Goal: Task Accomplishment & Management: Manage account settings

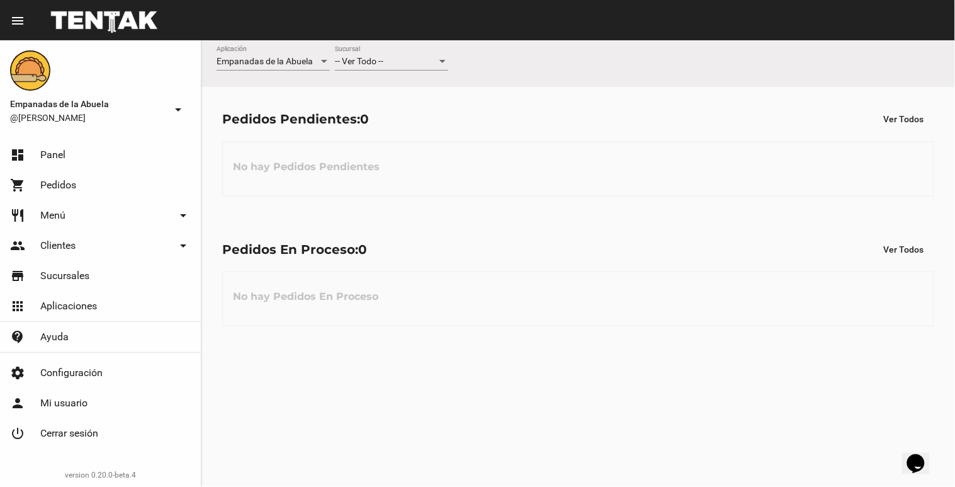
click at [373, 53] on div "-- Ver Todo -- Sucursal" at bounding box center [391, 58] width 113 height 25
click at [379, 112] on span "Lomas de Zamora" at bounding box center [391, 114] width 113 height 26
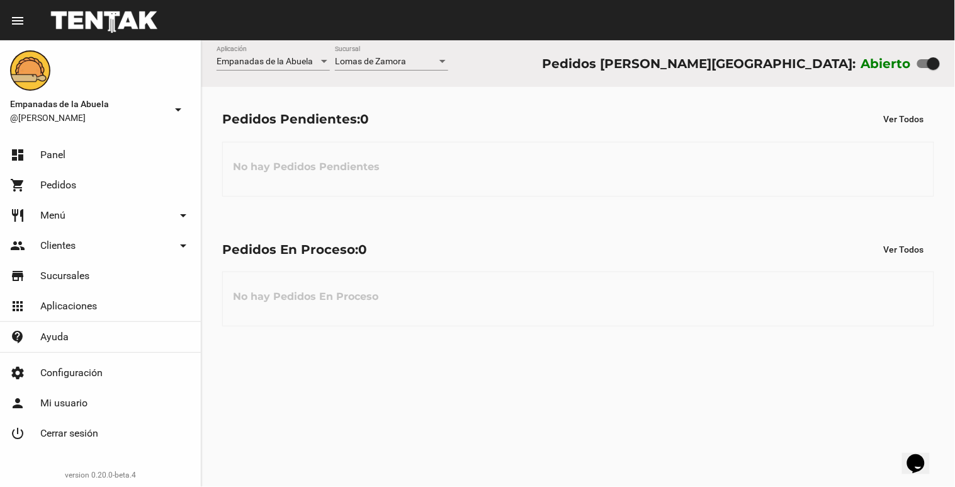
click at [517, 55] on div "Empanadas de la Abuela Aplicación [PERSON_NAME] [GEOGRAPHIC_DATA] Pedidos [PERS…" at bounding box center [579, 63] width 754 height 47
click at [359, 60] on span "Lomas de Zamora" at bounding box center [370, 61] width 71 height 10
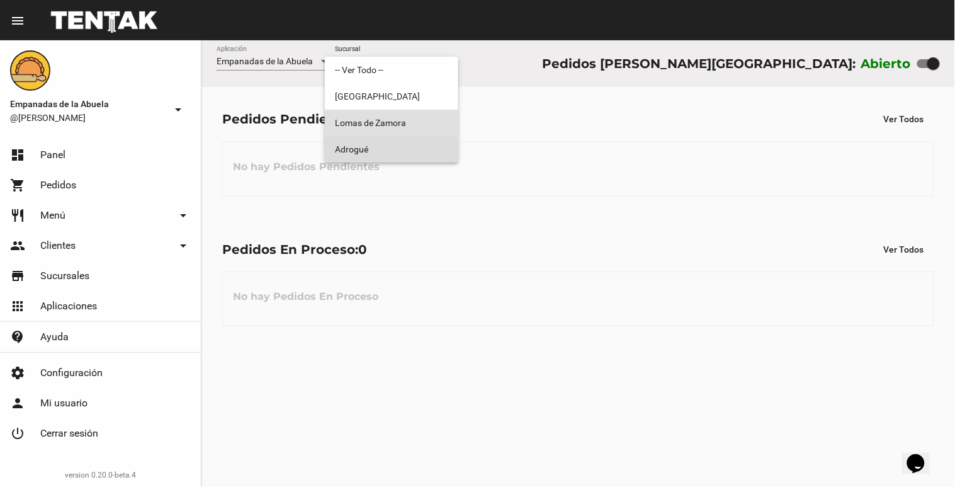
click at [382, 142] on span "Adrogué" at bounding box center [391, 149] width 113 height 26
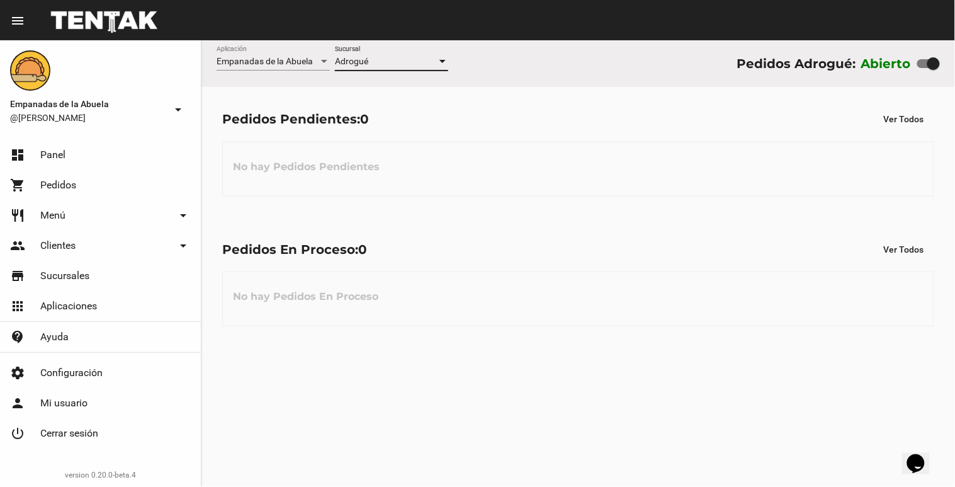
click at [378, 65] on div "Adrogué" at bounding box center [386, 62] width 102 height 10
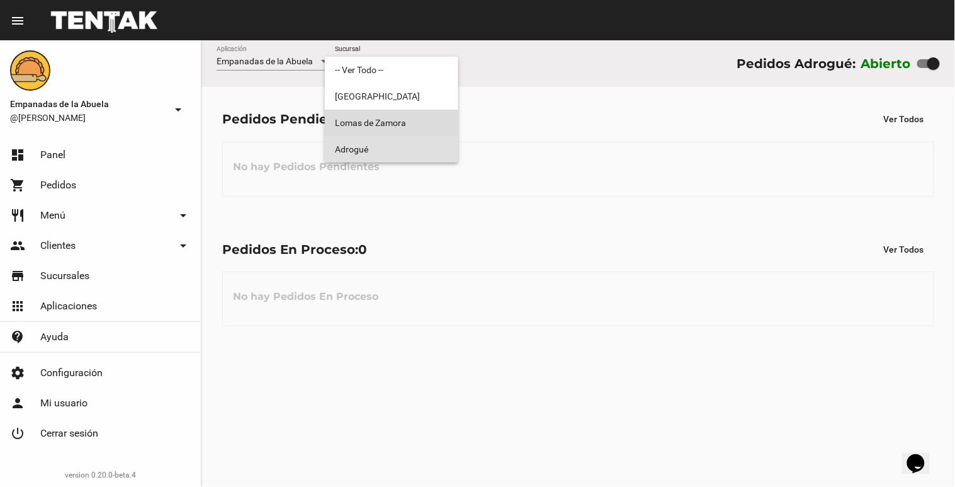
click at [383, 115] on span "Lomas de Zamora" at bounding box center [391, 123] width 113 height 26
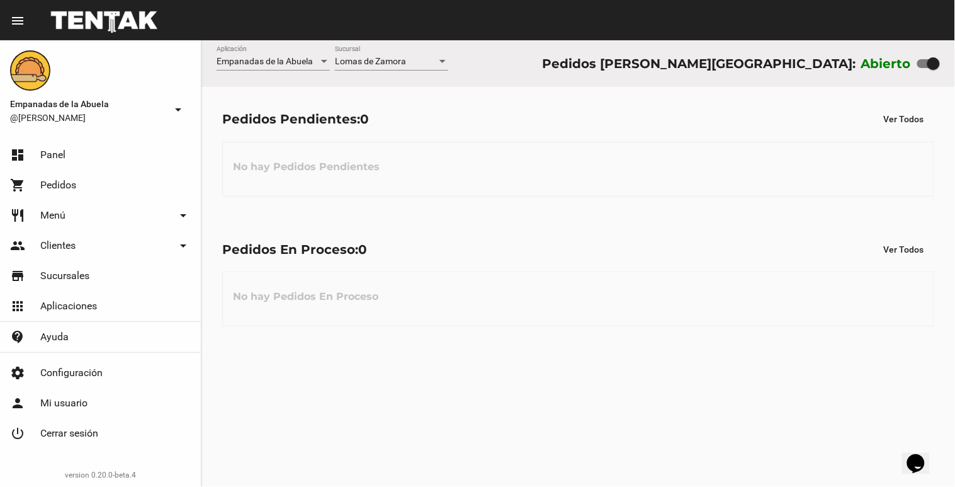
click at [395, 77] on div "[PERSON_NAME] Sucursal" at bounding box center [391, 64] width 113 height 36
click at [397, 60] on span "Lomas de Zamora" at bounding box center [370, 61] width 71 height 10
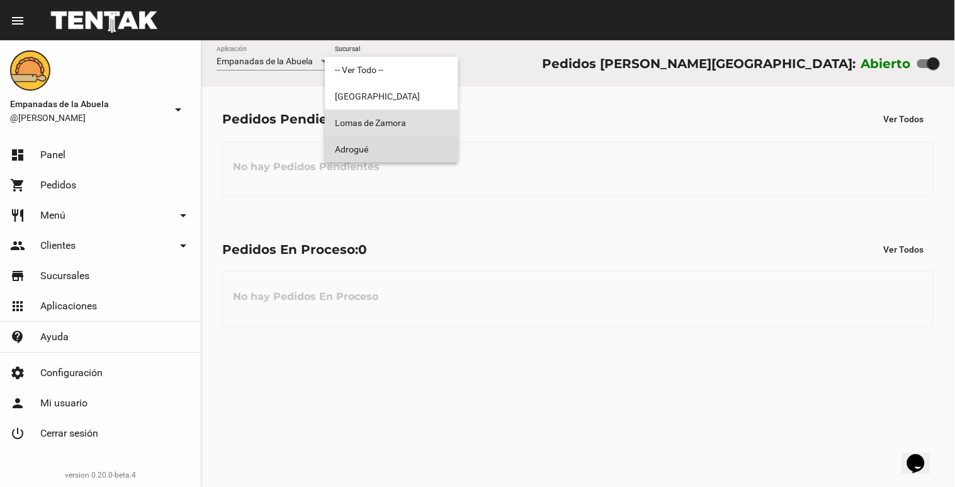
drag, startPoint x: 381, startPoint y: 155, endPoint x: 377, endPoint y: 83, distance: 71.9
click at [383, 150] on span "Adrogué" at bounding box center [391, 149] width 113 height 26
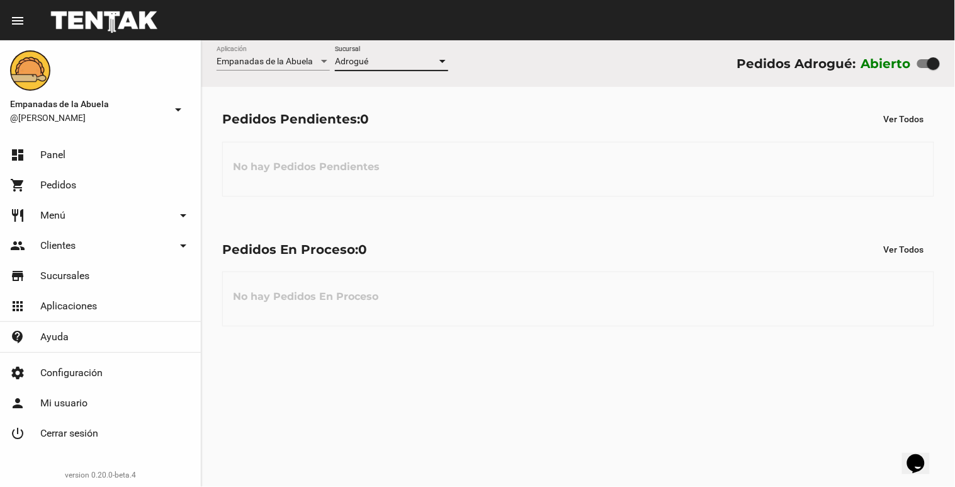
click at [378, 51] on div "Adrogué Sucursal" at bounding box center [391, 58] width 113 height 25
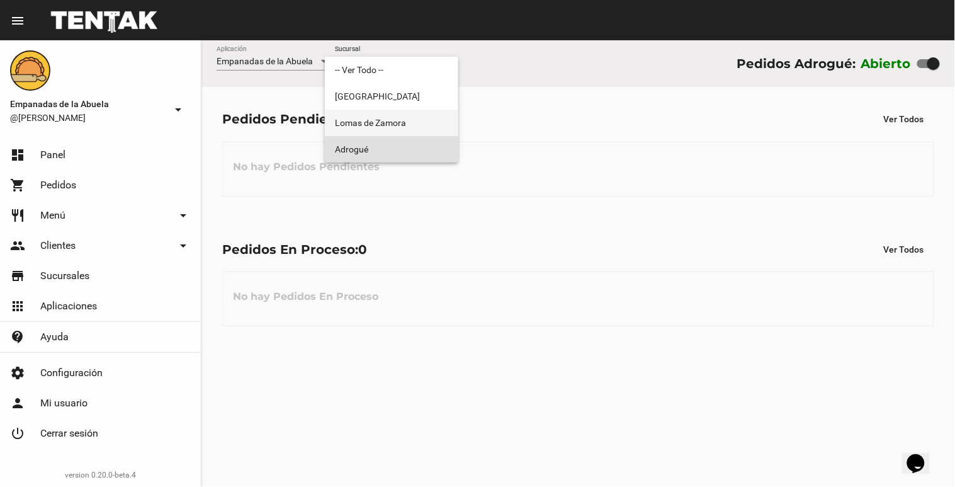
click at [398, 127] on span "Lomas de Zamora" at bounding box center [391, 123] width 113 height 26
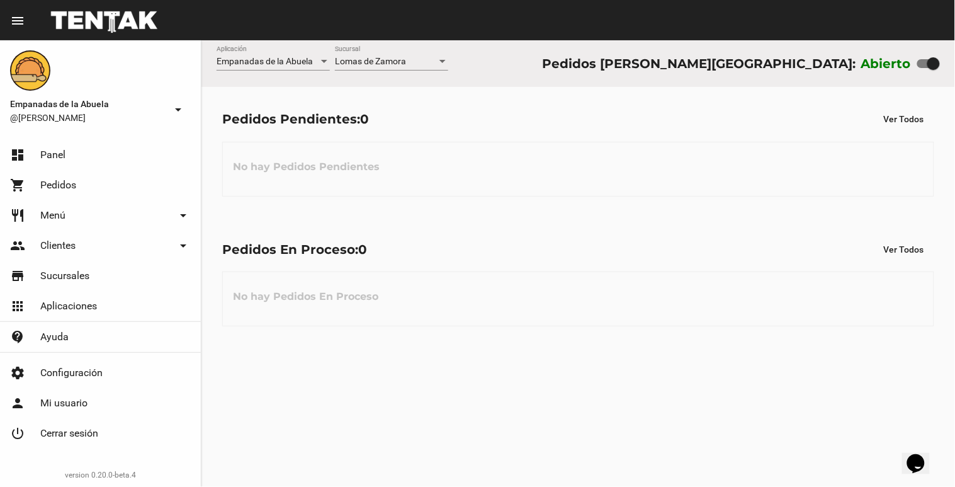
click at [418, 54] on div "[PERSON_NAME] Sucursal" at bounding box center [391, 58] width 113 height 25
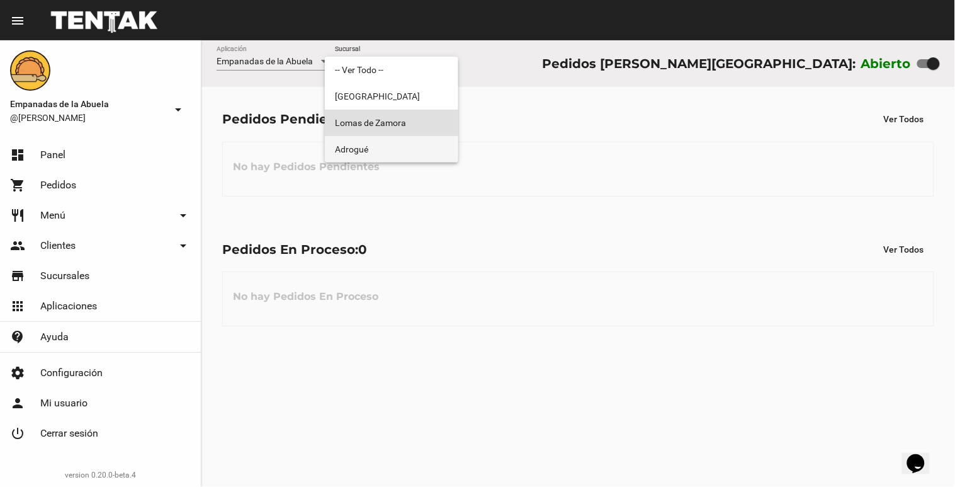
click at [384, 148] on span "Adrogué" at bounding box center [391, 149] width 113 height 26
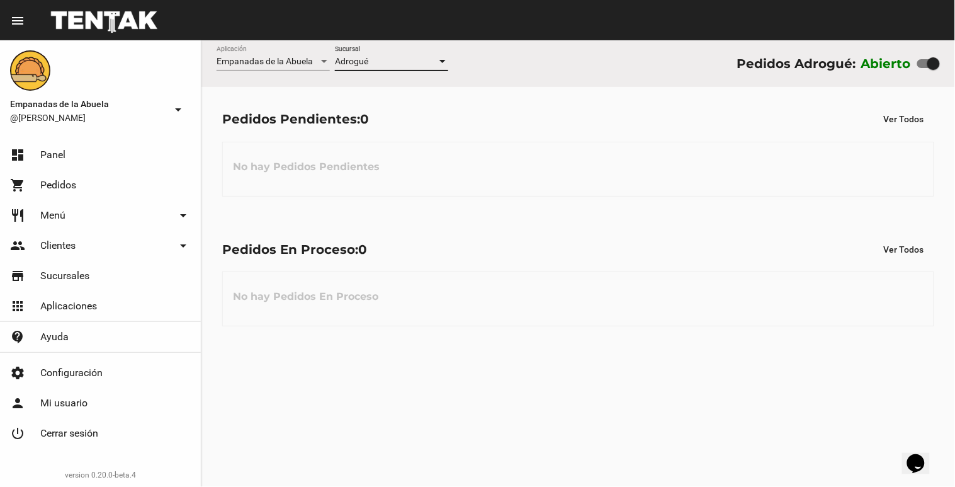
click at [374, 60] on div "Adrogué" at bounding box center [386, 62] width 102 height 10
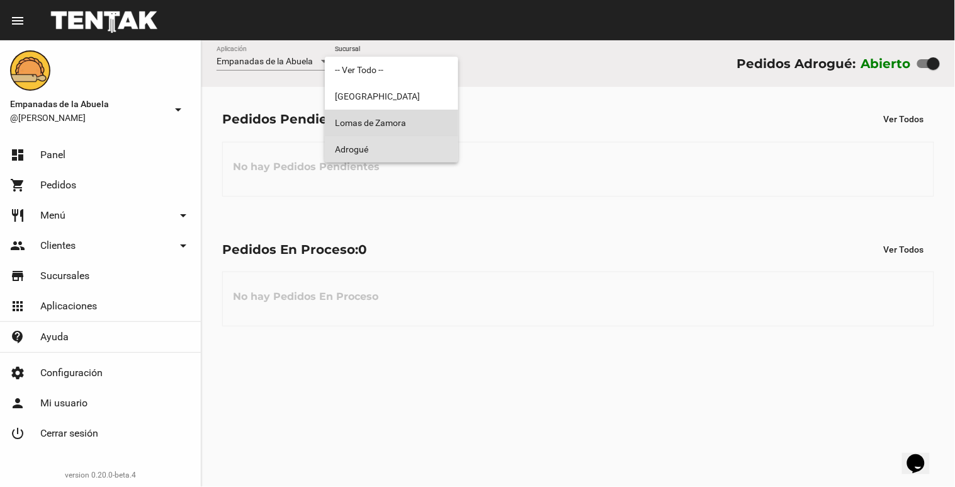
click at [395, 120] on span "Lomas de Zamora" at bounding box center [391, 123] width 113 height 26
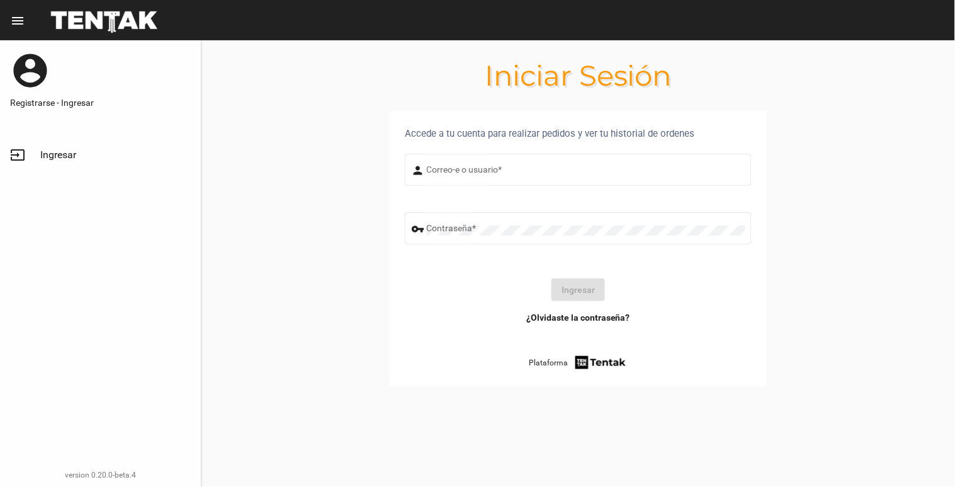
type input "[EMAIL_ADDRESS][DOMAIN_NAME]"
click at [577, 285] on button "Ingresar" at bounding box center [579, 289] width 54 height 23
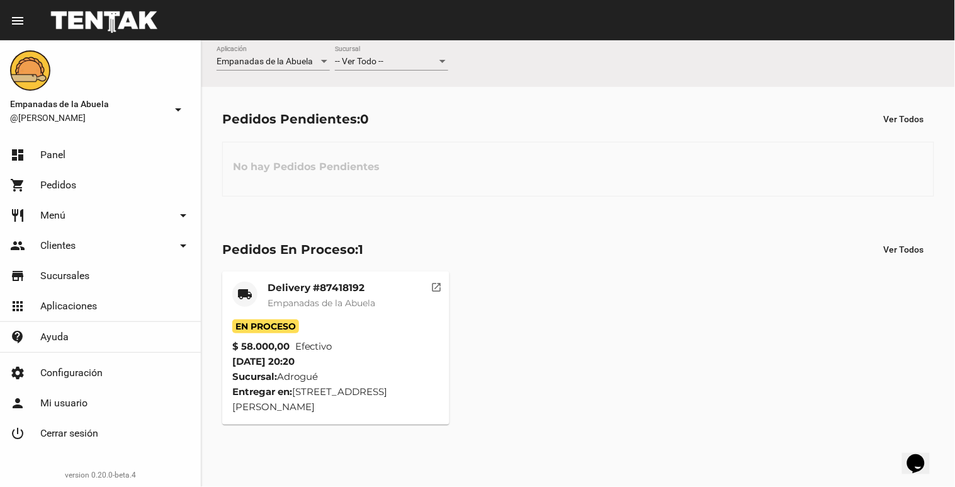
click at [412, 55] on div "-- Ver Todo -- Sucursal" at bounding box center [391, 58] width 113 height 25
click at [398, 108] on span "Lomas de Zamora" at bounding box center [391, 114] width 113 height 26
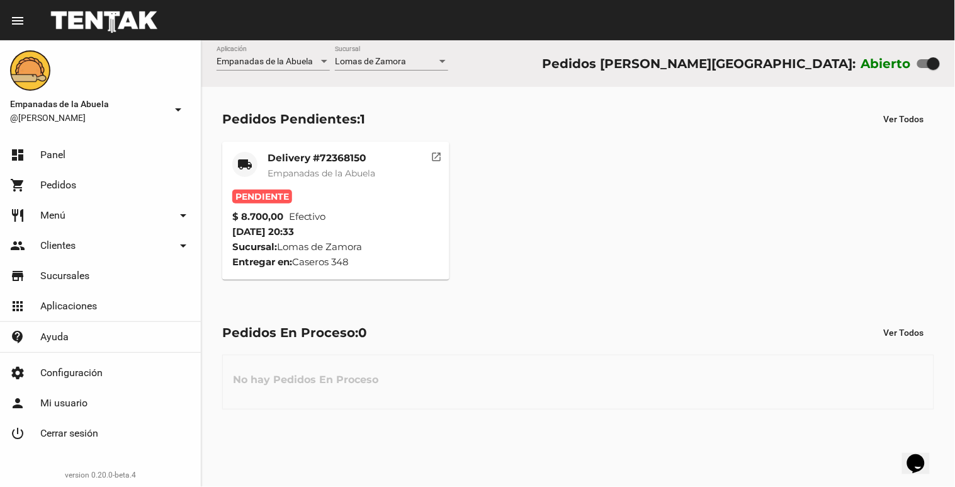
click at [354, 190] on mat-card "local_shipping Delivery #72368150 Empanadas de la Abuela Pendiente $ 8.700,00 E…" at bounding box center [335, 211] width 227 height 138
click at [420, 231] on mat-card-content "Pendiente $ 8.700,00 Efectivo [DATE] 20:33 Sucursal: [PERSON_NAME] Entregar en:…" at bounding box center [335, 230] width 207 height 80
click at [375, 179] on div "Delivery #72368150 Empanadas de la Abuela" at bounding box center [322, 171] width 108 height 38
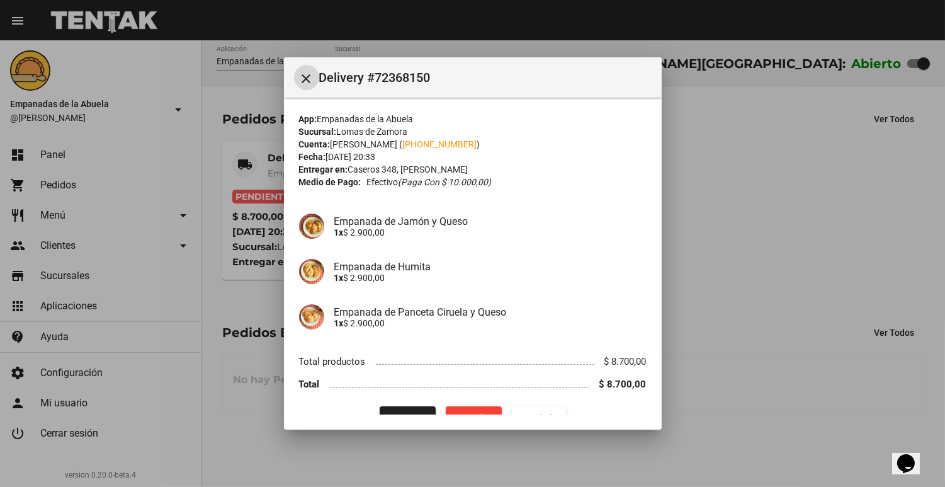
scroll to position [24, 0]
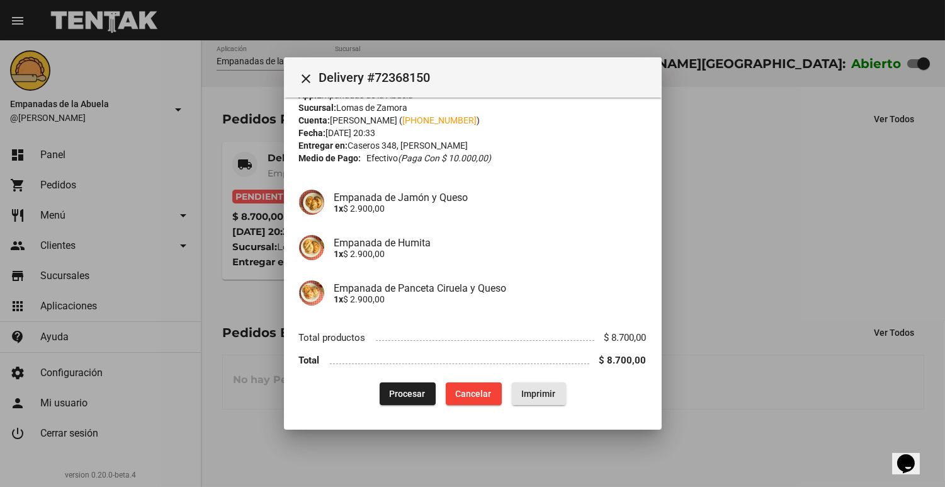
click at [530, 382] on button "Imprimir" at bounding box center [539, 393] width 54 height 23
click at [404, 394] on span "Procesar" at bounding box center [408, 394] width 36 height 10
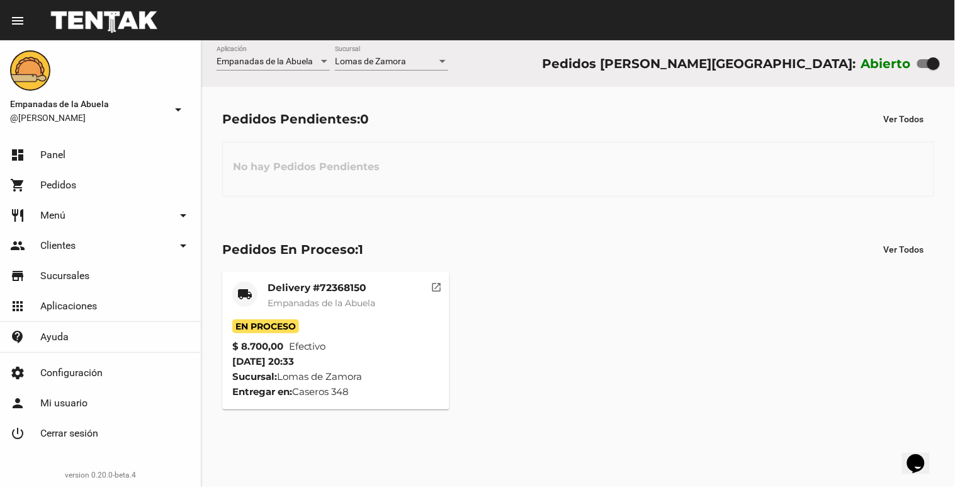
click at [404, 61] on span "Lomas de Zamora" at bounding box center [370, 61] width 71 height 10
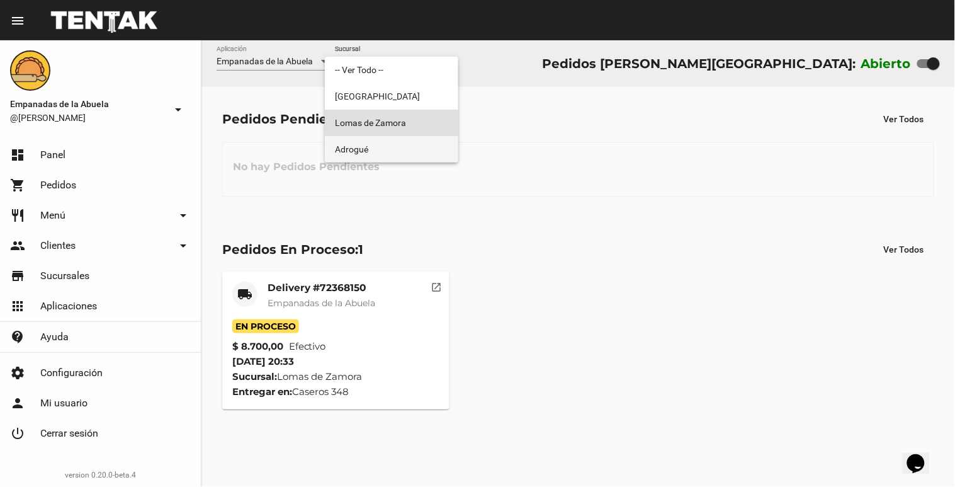
click at [399, 148] on span "Adrogué" at bounding box center [391, 149] width 113 height 26
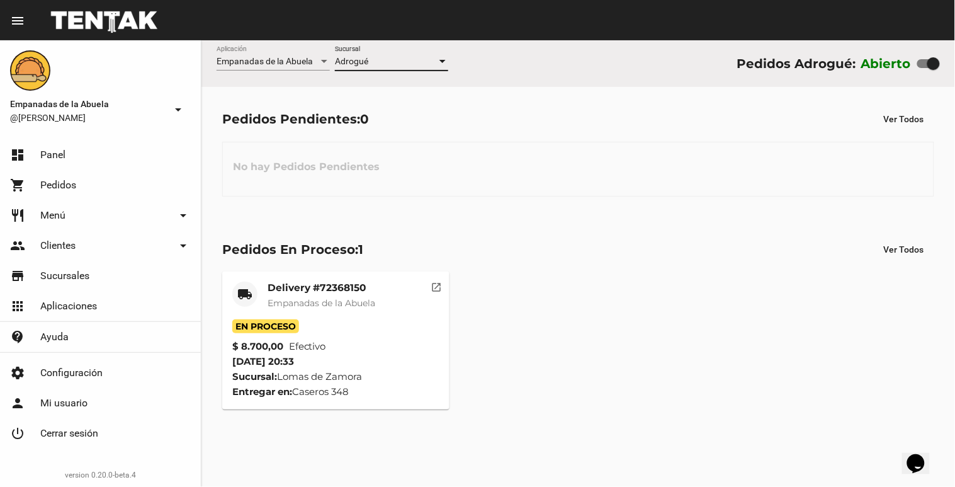
click at [397, 57] on div "Adrogué" at bounding box center [386, 62] width 102 height 10
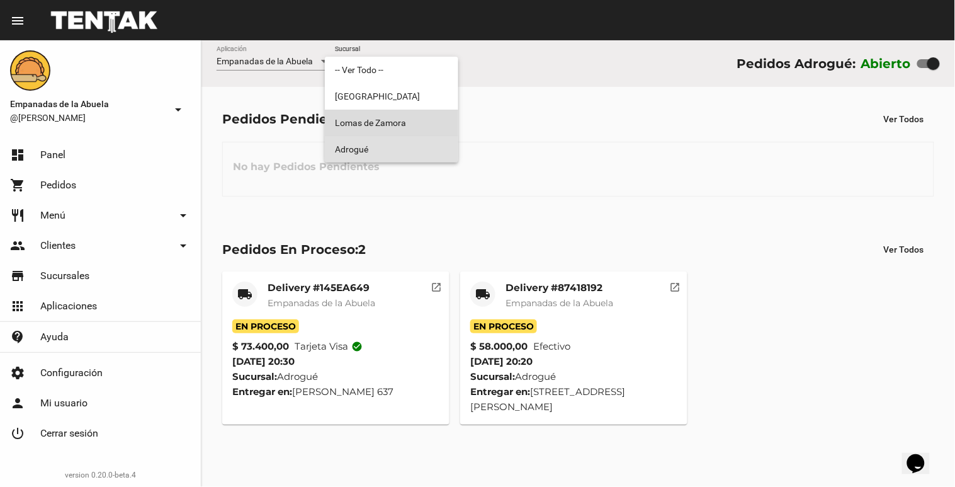
click at [401, 122] on span "Lomas de Zamora" at bounding box center [391, 123] width 113 height 26
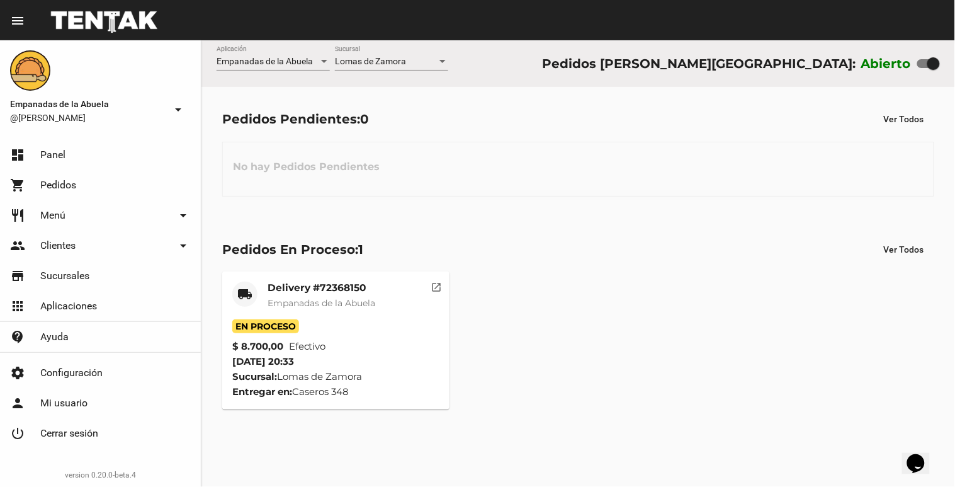
click at [392, 52] on div "[PERSON_NAME] Sucursal" at bounding box center [391, 58] width 113 height 25
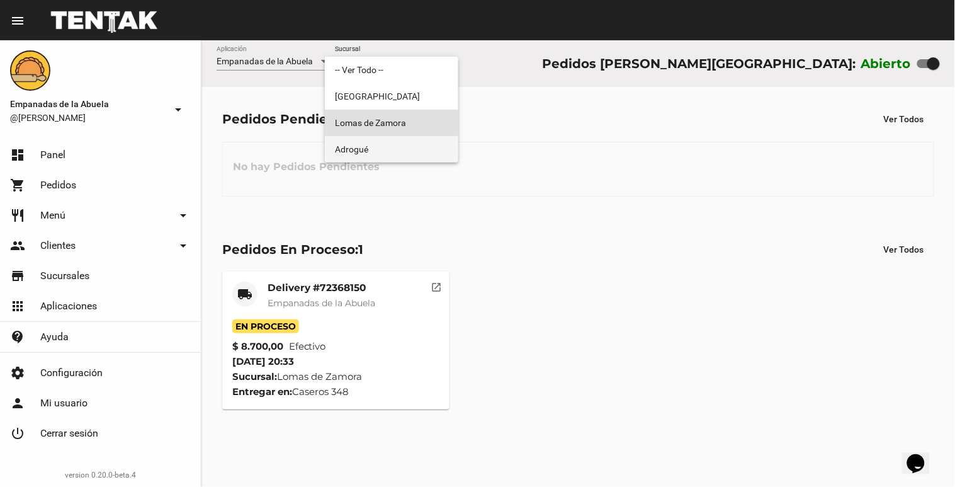
click at [392, 143] on span "Adrogué" at bounding box center [391, 149] width 113 height 26
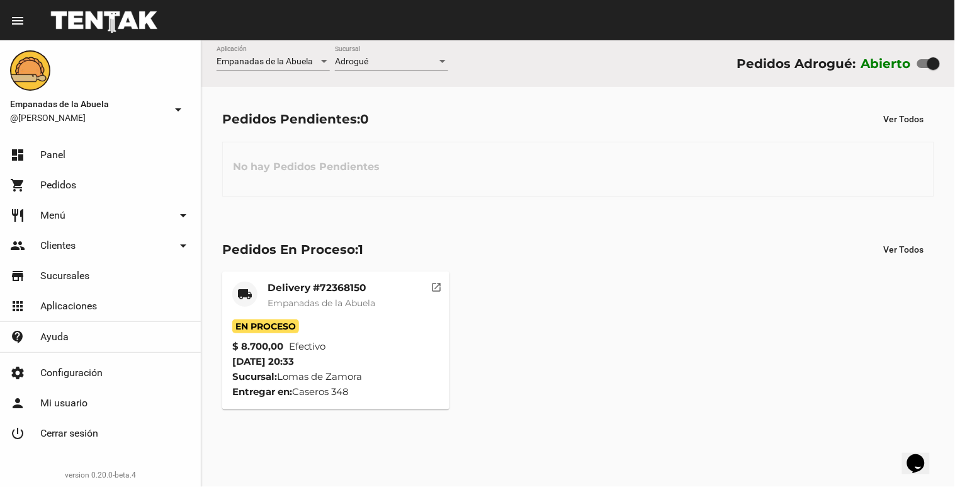
click at [418, 34] on mat-toolbar "menu Resumen" at bounding box center [477, 20] width 955 height 40
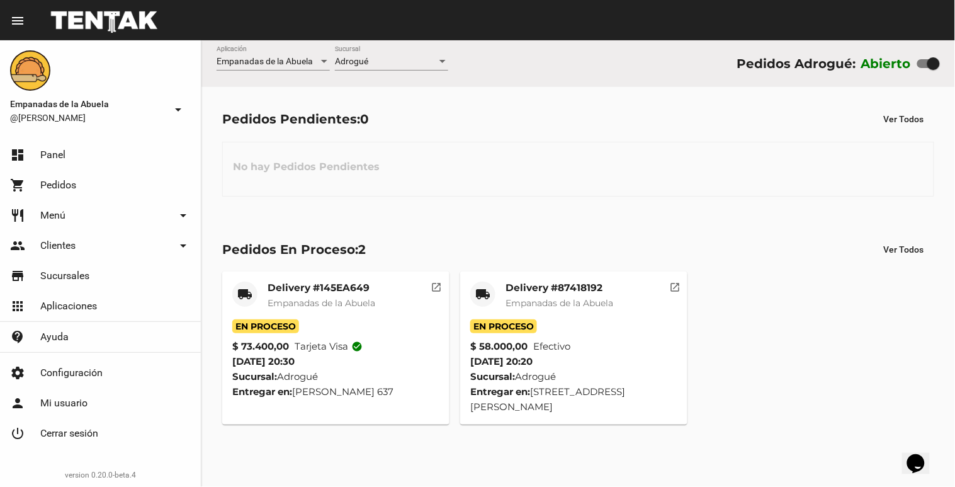
click at [420, 45] on div "Empanadas de la Abuela Aplicación Adrogué Sucursal Pedidos Adrogué: Abierto" at bounding box center [579, 63] width 754 height 47
click at [414, 67] on div "Adrogué Sucursal" at bounding box center [391, 58] width 113 height 25
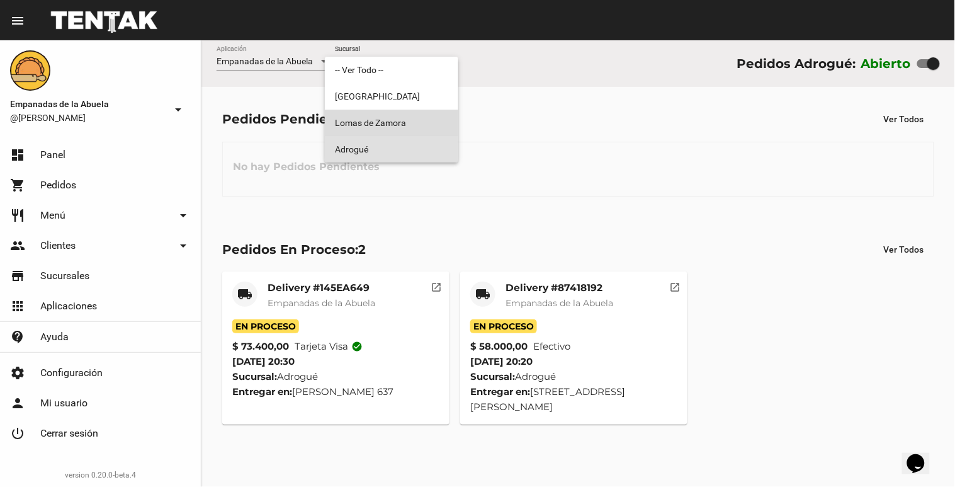
drag, startPoint x: 394, startPoint y: 126, endPoint x: 410, endPoint y: 116, distance: 19.2
click at [394, 127] on span "Lomas de Zamora" at bounding box center [391, 123] width 113 height 26
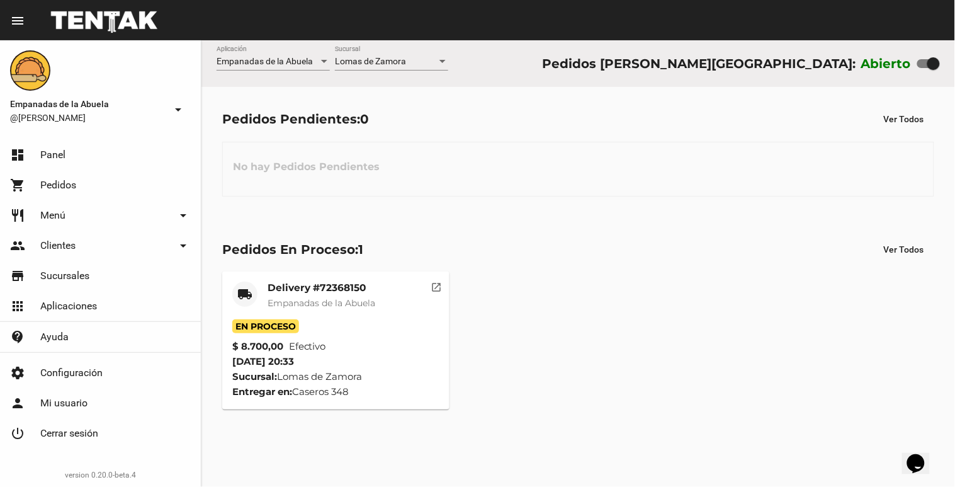
click at [517, 74] on div "Empanadas de la Abuela Aplicación [PERSON_NAME] [GEOGRAPHIC_DATA] Pedidos [PERS…" at bounding box center [579, 63] width 754 height 47
click at [411, 59] on div "Lomas de Zamora" at bounding box center [386, 62] width 102 height 10
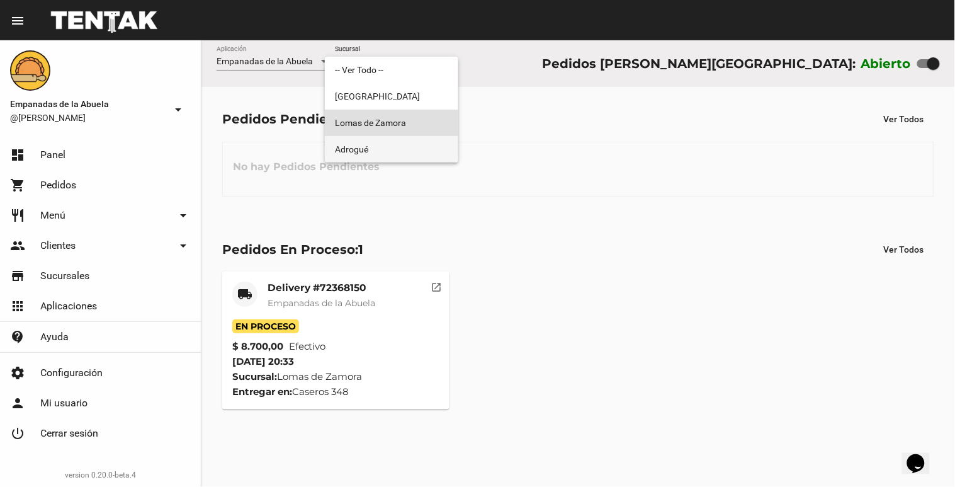
click at [393, 155] on span "Adrogué" at bounding box center [391, 149] width 113 height 26
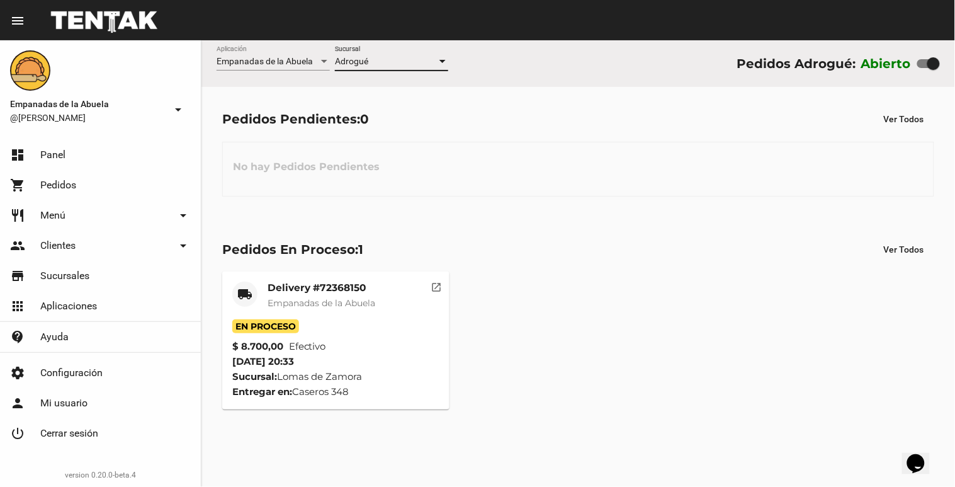
click at [398, 68] on div "Adrogué Sucursal" at bounding box center [391, 58] width 113 height 25
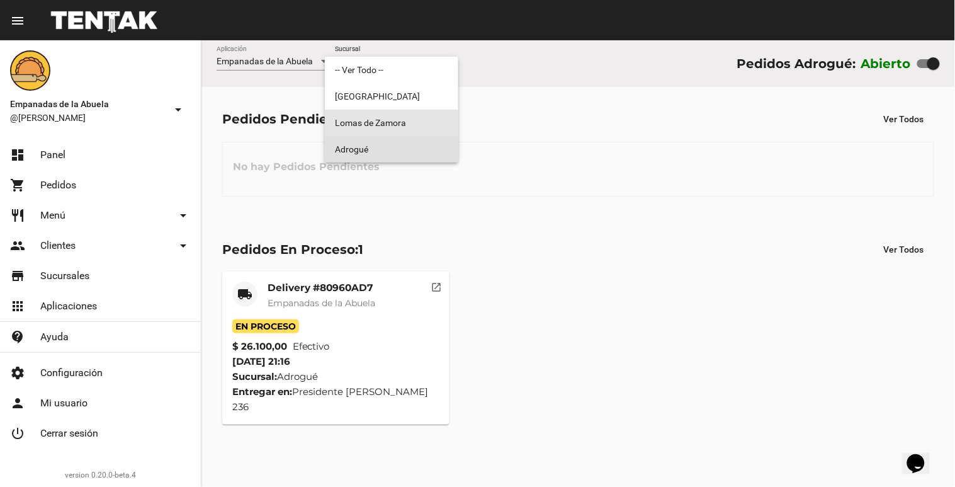
click at [389, 125] on span "Lomas de Zamora" at bounding box center [391, 123] width 113 height 26
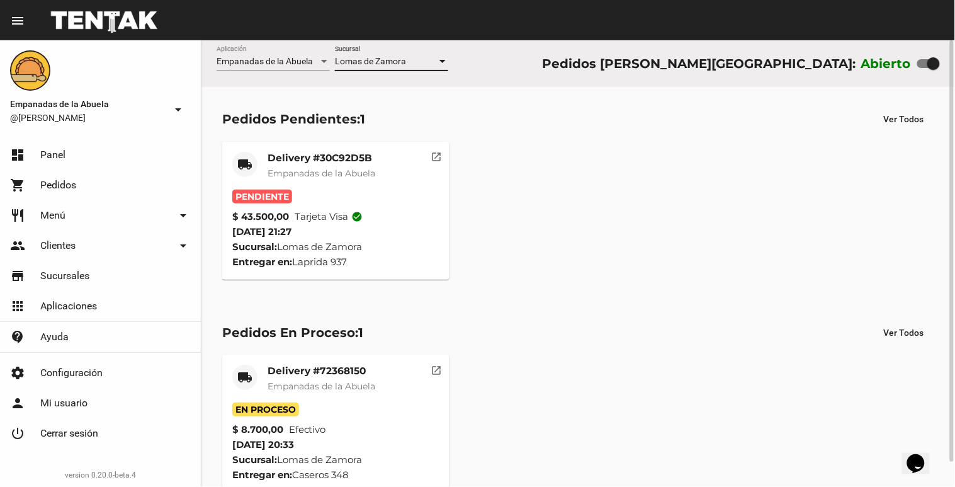
click at [355, 156] on mat-card-title "Delivery #30C92D5B" at bounding box center [322, 158] width 108 height 13
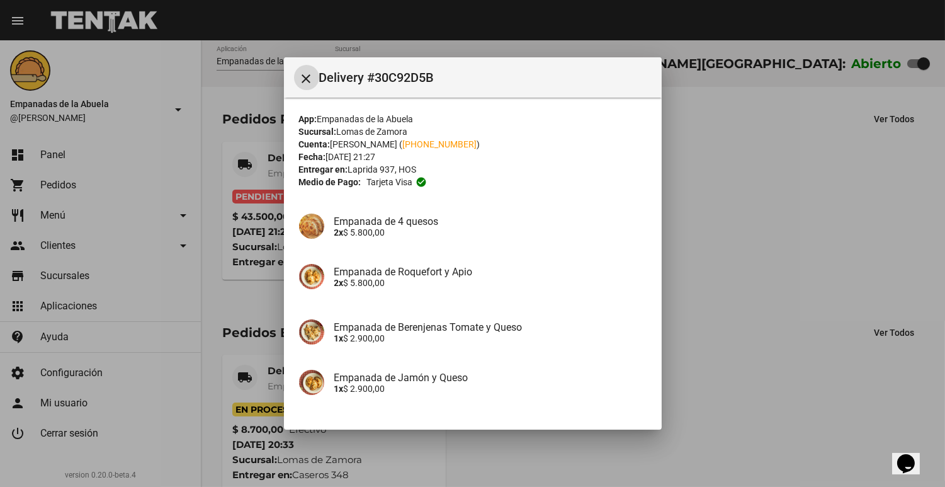
scroll to position [402, 0]
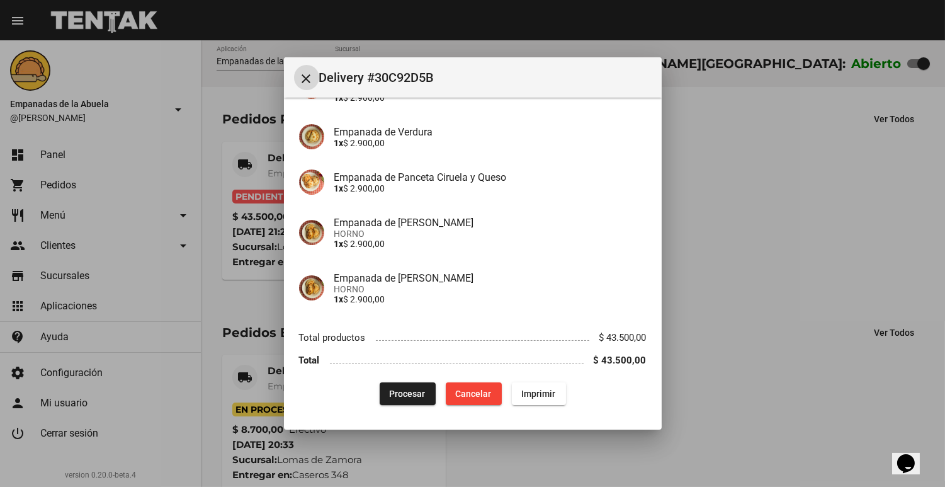
click at [522, 392] on span "Imprimir" at bounding box center [539, 394] width 34 height 10
click at [390, 386] on button "Procesar" at bounding box center [408, 393] width 56 height 23
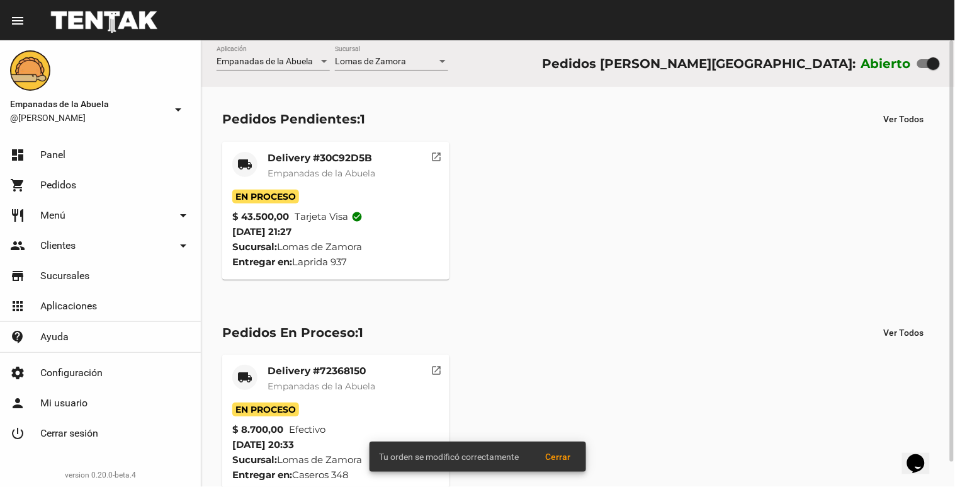
click at [425, 71] on div "[PERSON_NAME] Sucursal" at bounding box center [391, 64] width 113 height 36
click at [414, 72] on div "[PERSON_NAME] Sucursal" at bounding box center [391, 64] width 113 height 36
click at [407, 60] on div "Lomas de Zamora" at bounding box center [386, 62] width 102 height 10
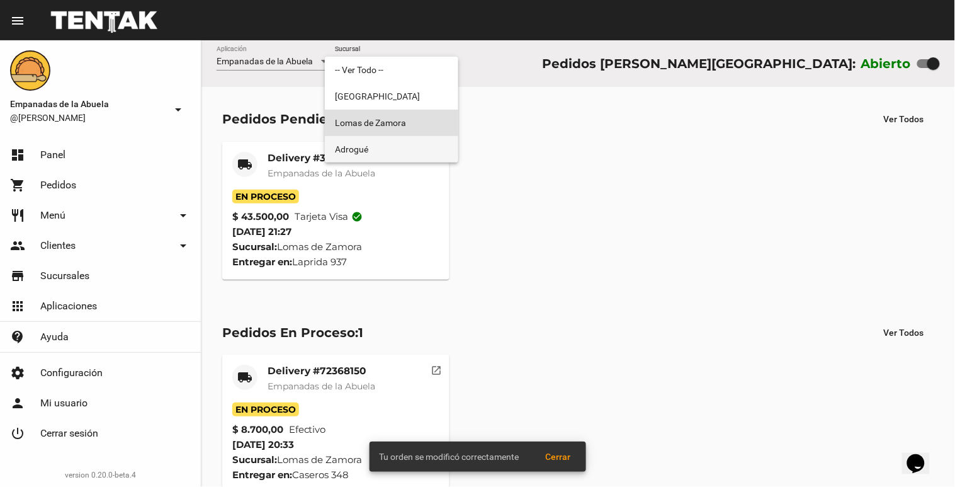
click at [422, 147] on span "Adrogué" at bounding box center [391, 149] width 113 height 26
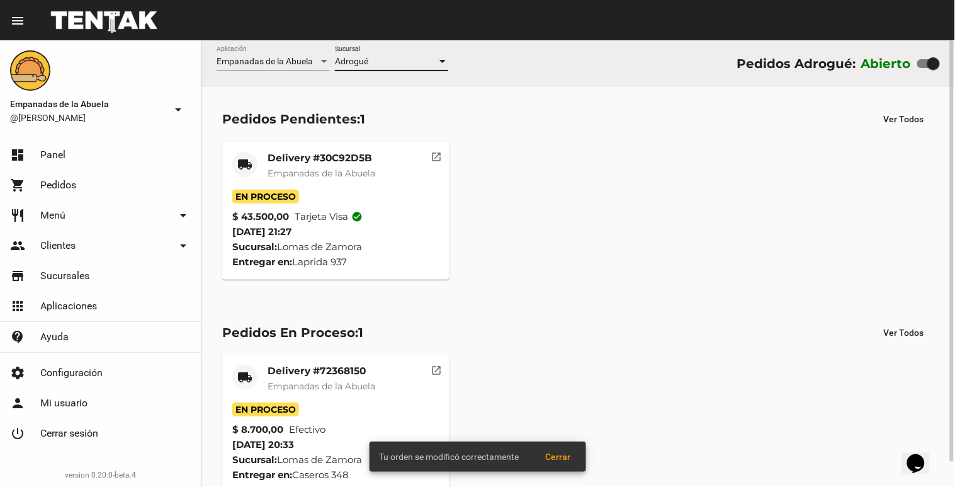
click at [401, 67] on div "Adrogué Sucursal" at bounding box center [391, 58] width 113 height 25
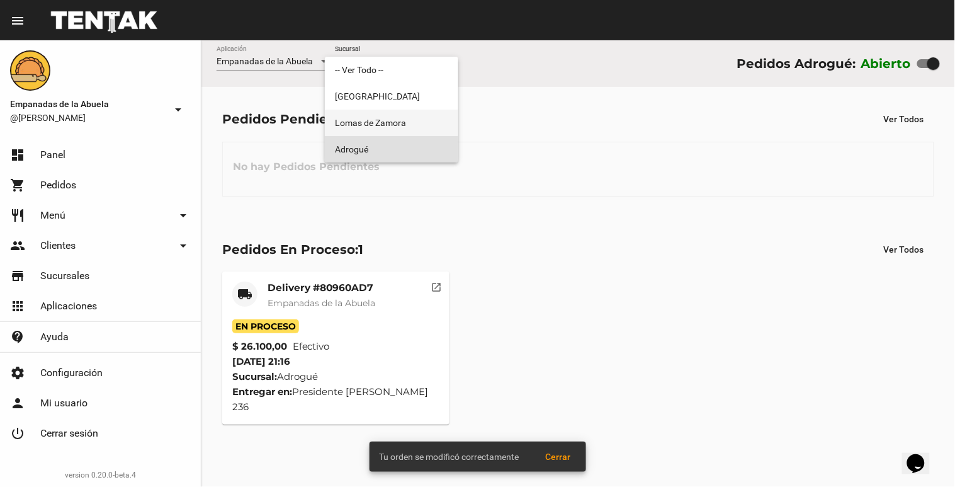
click at [401, 122] on span "Lomas de Zamora" at bounding box center [391, 123] width 113 height 26
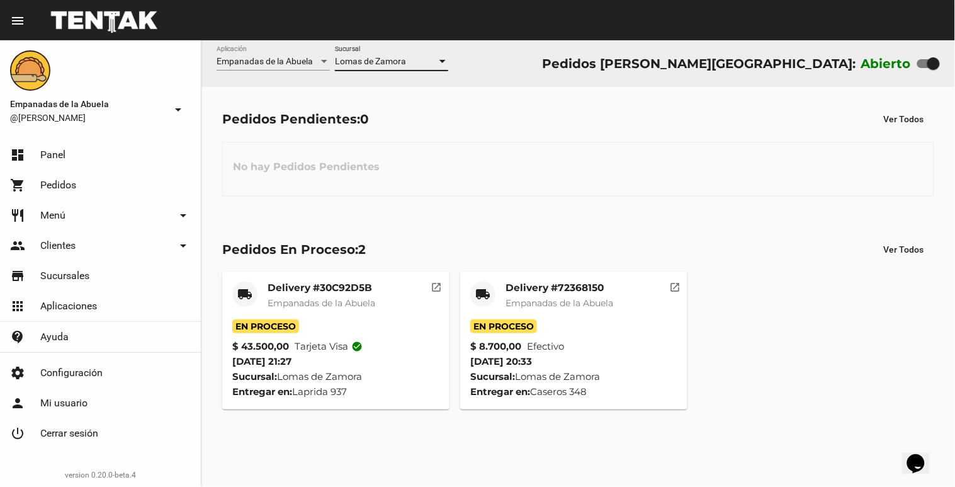
click at [660, 67] on div "Empanadas de la Abuela Aplicación [PERSON_NAME] [GEOGRAPHIC_DATA] Pedidos [PERS…" at bounding box center [579, 63] width 754 height 47
click at [671, 190] on div "No hay Pedidos Pendientes" at bounding box center [578, 169] width 712 height 55
click at [533, 67] on div "Empanadas de la Abuela Aplicación [PERSON_NAME] [GEOGRAPHIC_DATA] Pedidos [PERS…" at bounding box center [579, 63] width 754 height 47
click at [670, 155] on flou-dashboard-view "Empanadas de la Abuela Aplicación [PERSON_NAME] [GEOGRAPHIC_DATA] Pedidos [PERS…" at bounding box center [579, 235] width 754 height 390
click at [573, 74] on div "Empanadas de la Abuela Aplicación [PERSON_NAME] [GEOGRAPHIC_DATA] Pedidos [PERS…" at bounding box center [579, 63] width 754 height 47
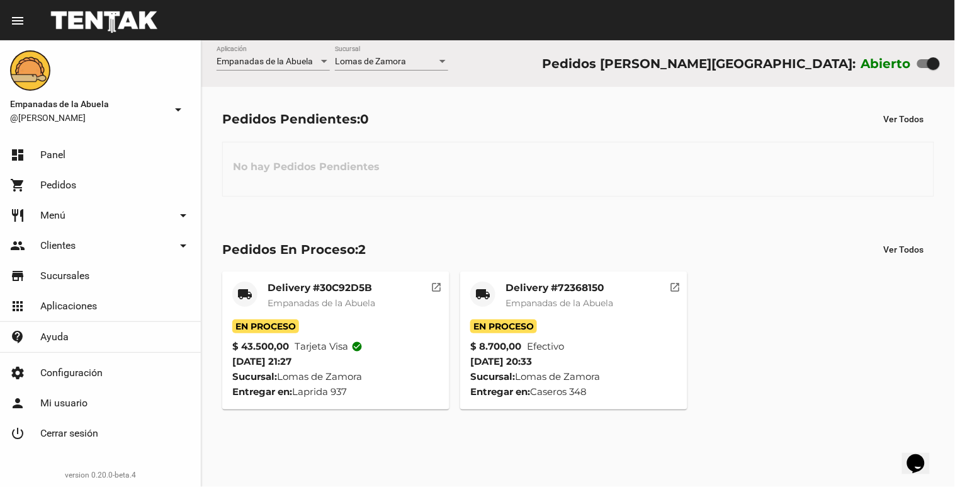
click at [406, 51] on div "[PERSON_NAME] Sucursal" at bounding box center [391, 58] width 113 height 25
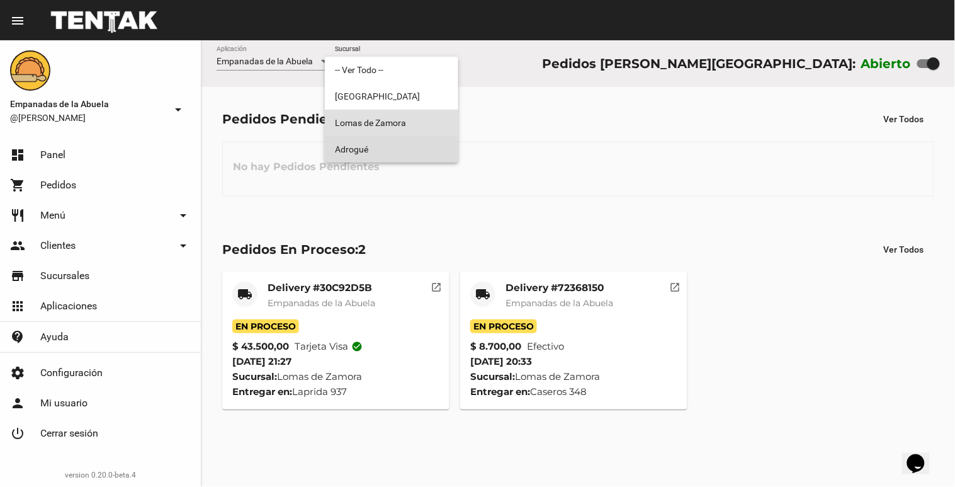
click at [395, 139] on span "Adrogué" at bounding box center [391, 149] width 113 height 26
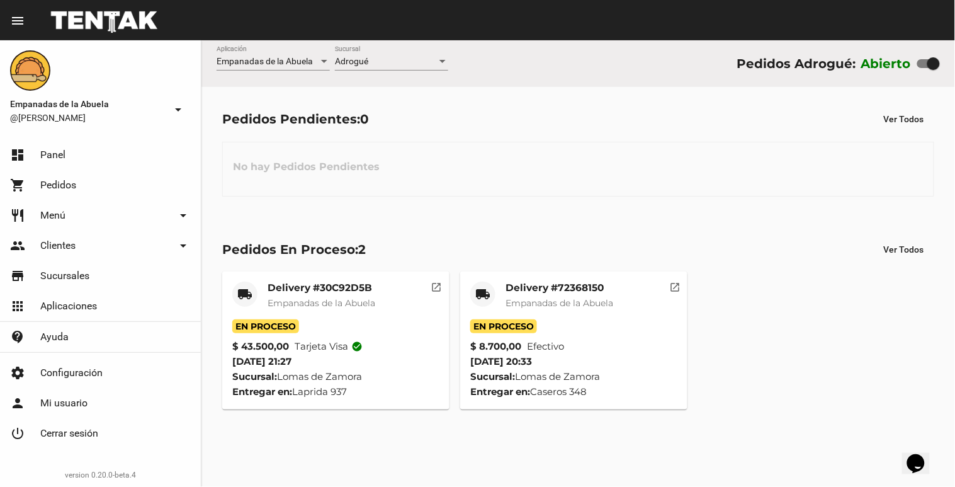
click at [406, 51] on div "Adrogué Sucursal" at bounding box center [391, 58] width 113 height 25
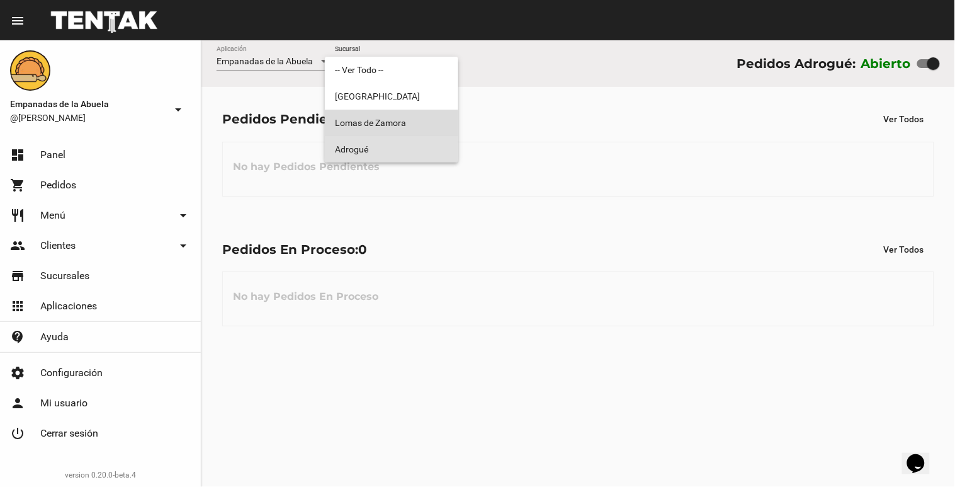
click at [363, 132] on span "Lomas de Zamora" at bounding box center [391, 123] width 113 height 26
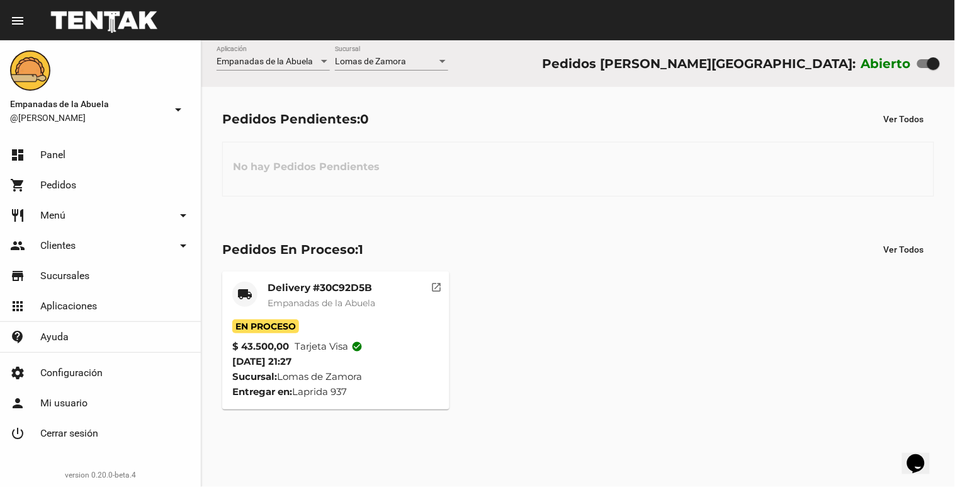
click at [379, 44] on div "Empanadas de la Abuela Aplicación [PERSON_NAME] [GEOGRAPHIC_DATA] Pedidos [PERS…" at bounding box center [579, 63] width 754 height 47
click at [380, 62] on span "Lomas de Zamora" at bounding box center [370, 61] width 71 height 10
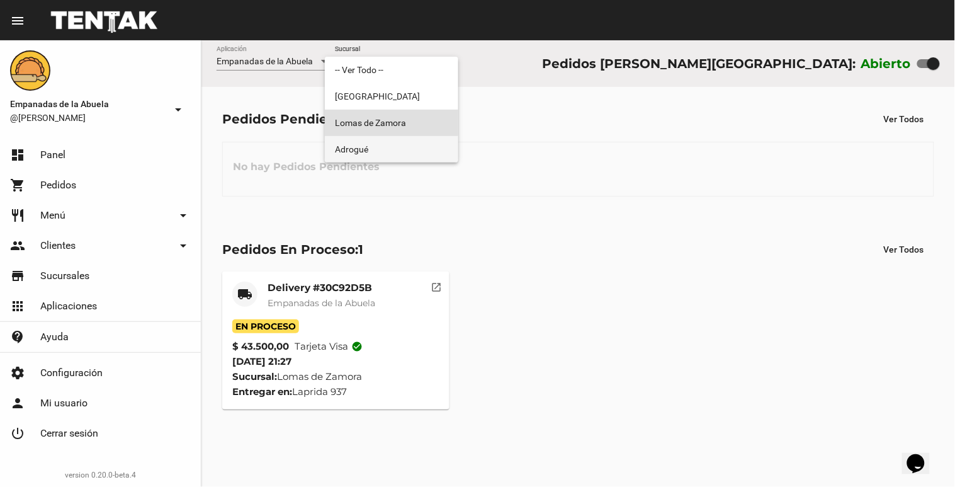
click at [400, 147] on span "Adrogué" at bounding box center [391, 149] width 113 height 26
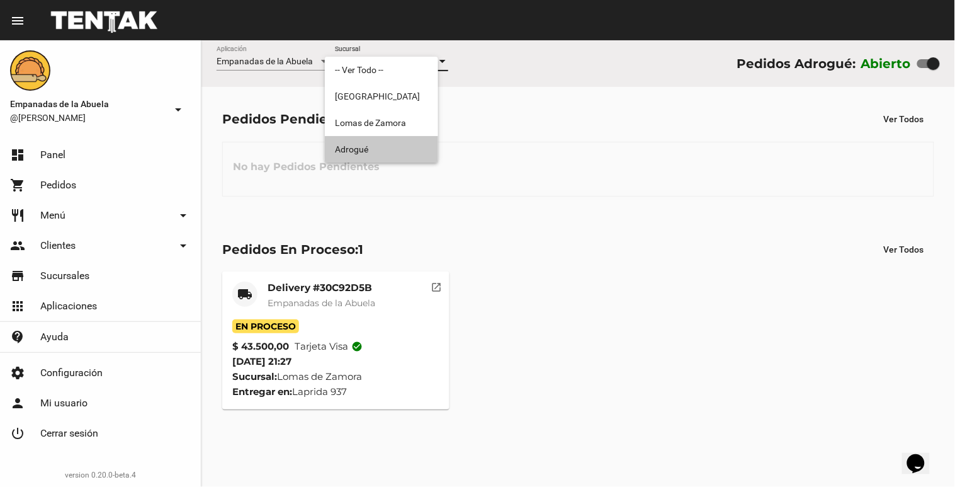
click at [432, 52] on div "Adrogué Sucursal" at bounding box center [391, 58] width 113 height 25
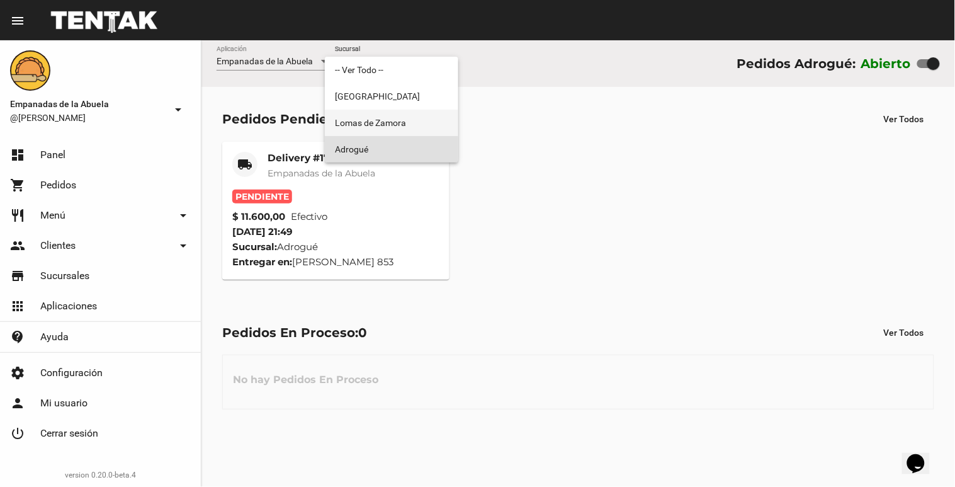
click at [423, 123] on span "Lomas de Zamora" at bounding box center [391, 123] width 113 height 26
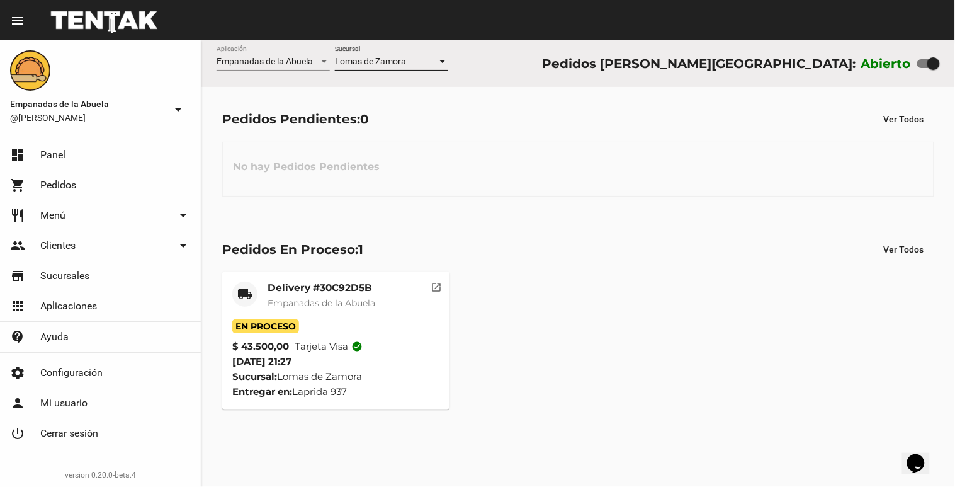
click at [424, 61] on div "Lomas de Zamora" at bounding box center [386, 62] width 102 height 10
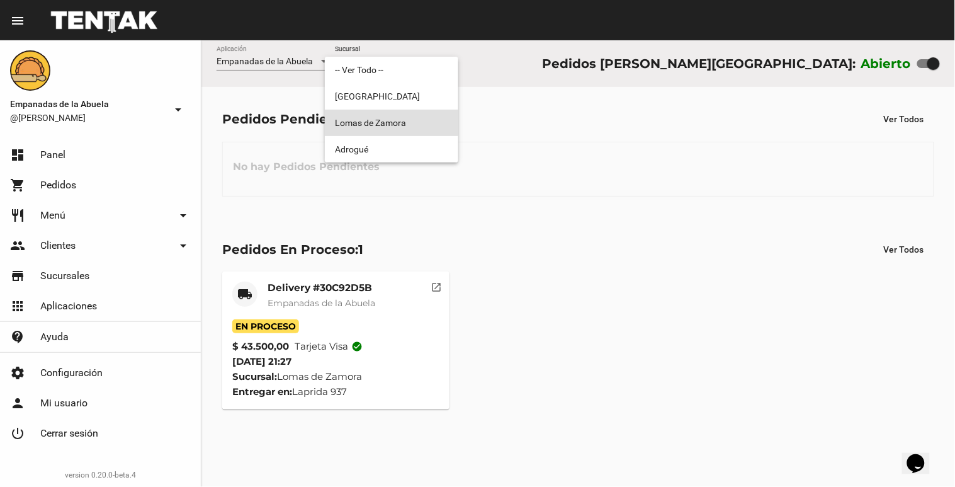
click at [406, 162] on div at bounding box center [477, 243] width 955 height 487
click at [405, 156] on div "No hay Pedidos Pendientes" at bounding box center [578, 169] width 712 height 55
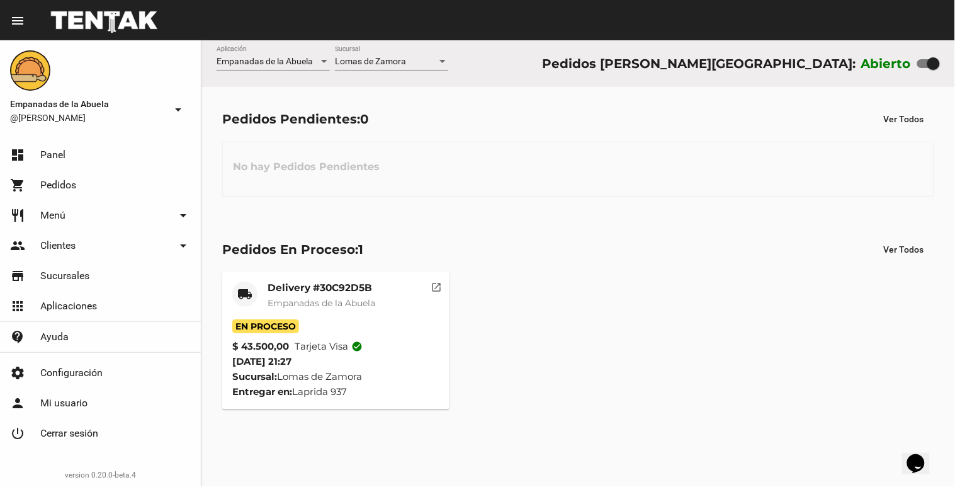
click at [400, 74] on div "[PERSON_NAME] Sucursal" at bounding box center [391, 64] width 113 height 36
click at [398, 61] on span "Lomas de Zamora" at bounding box center [370, 61] width 71 height 10
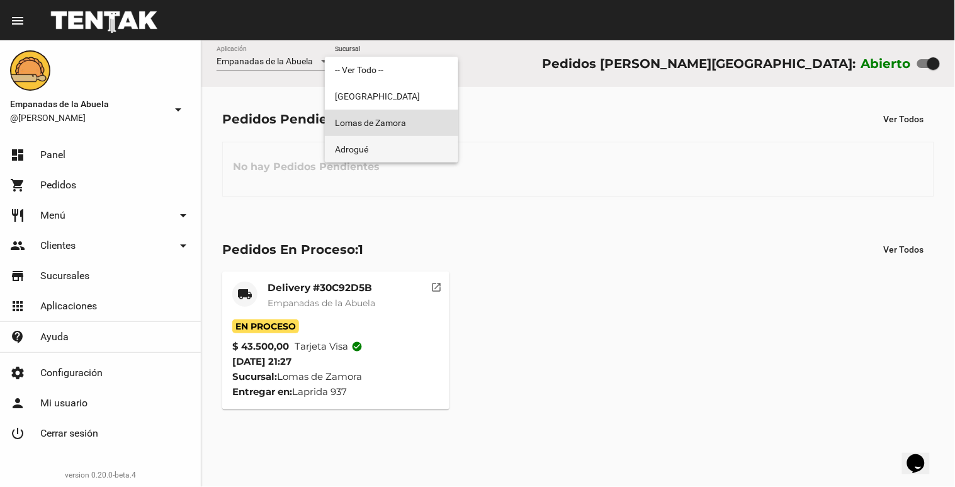
click at [389, 145] on span "Adrogué" at bounding box center [391, 149] width 113 height 26
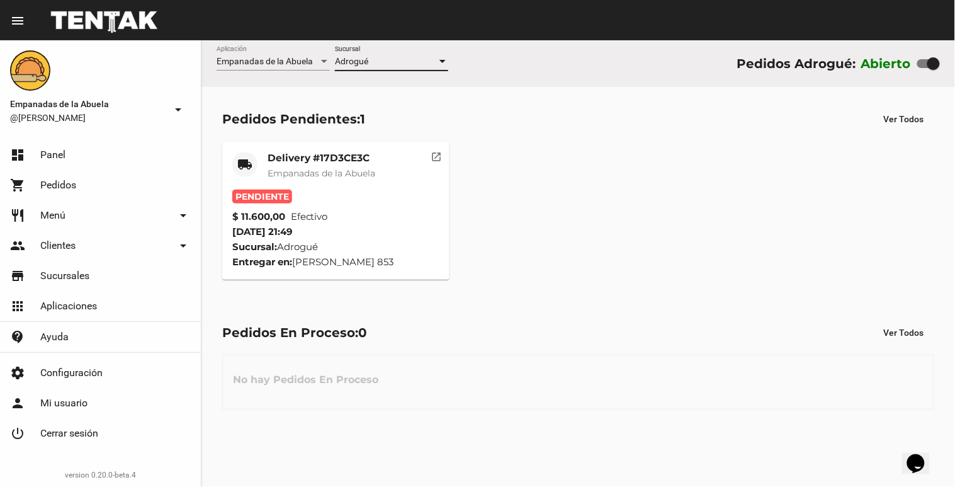
click at [433, 64] on div "Adrogué" at bounding box center [386, 62] width 102 height 10
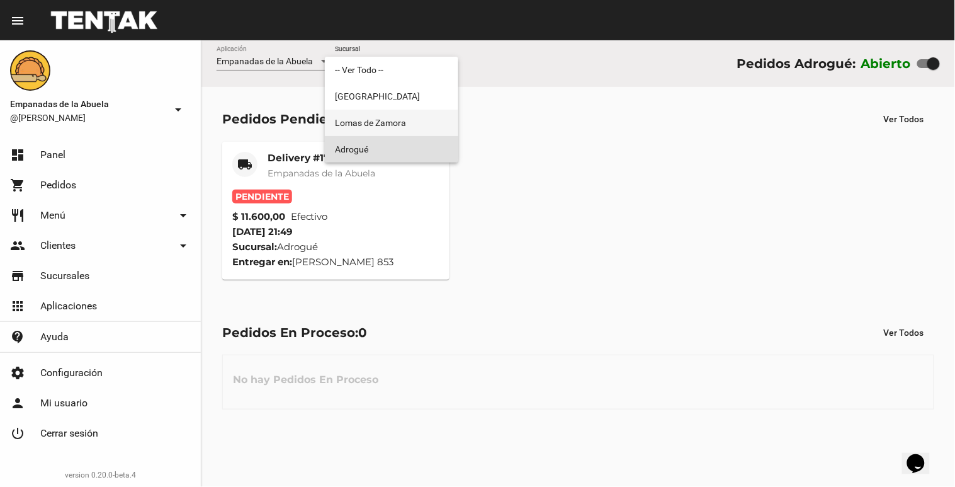
click at [419, 129] on span "Lomas de Zamora" at bounding box center [391, 123] width 113 height 26
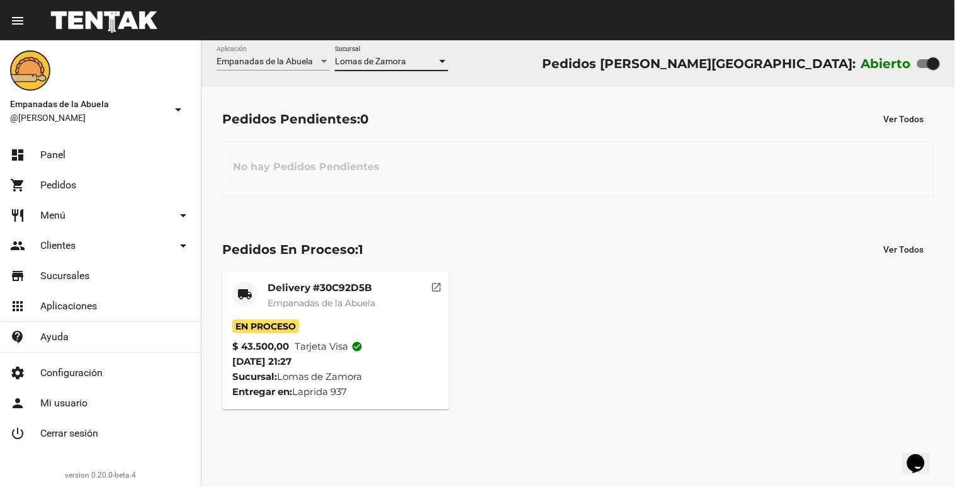
click at [518, 68] on div "Empanadas de la Abuela Aplicación [PERSON_NAME] [GEOGRAPHIC_DATA] Pedidos [PERS…" at bounding box center [579, 63] width 754 height 47
click at [512, 61] on div "Empanadas de la Abuela Aplicación [PERSON_NAME] [GEOGRAPHIC_DATA] Pedidos [PERS…" at bounding box center [579, 63] width 754 height 47
click at [403, 57] on span "Lomas de Zamora" at bounding box center [370, 61] width 71 height 10
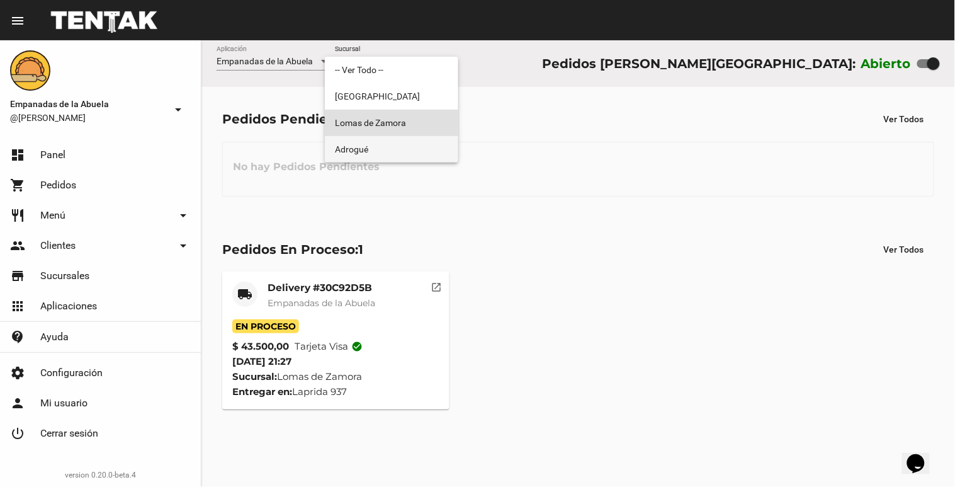
click at [358, 150] on span "Adrogué" at bounding box center [391, 149] width 113 height 26
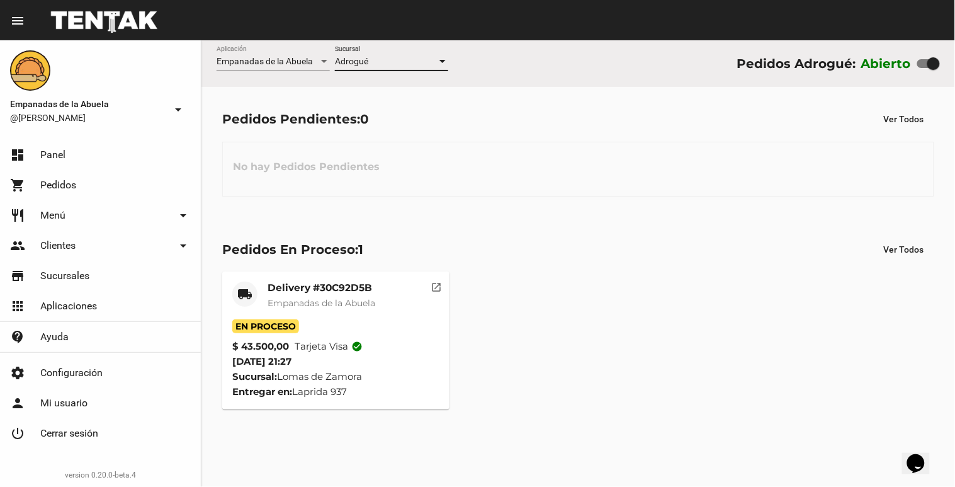
click at [379, 67] on div "Adrogué Sucursal" at bounding box center [391, 58] width 113 height 25
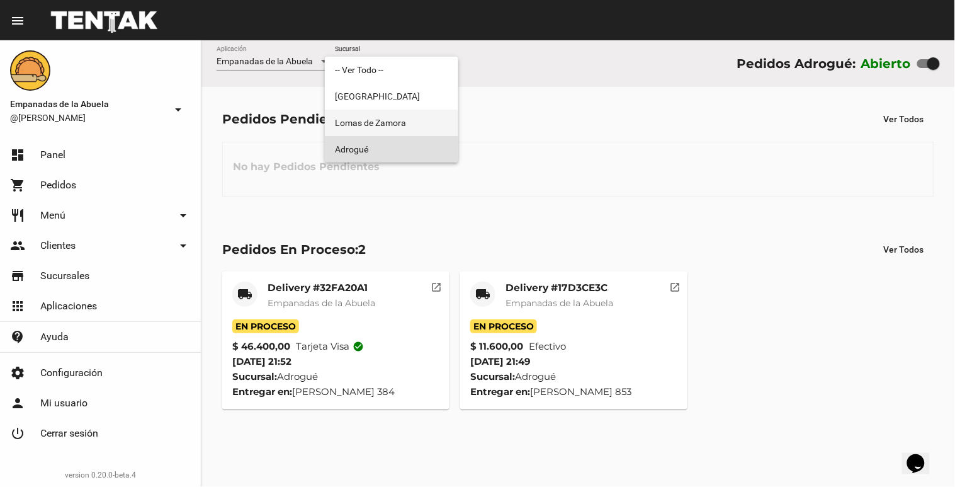
click at [375, 124] on span "Lomas de Zamora" at bounding box center [391, 123] width 113 height 26
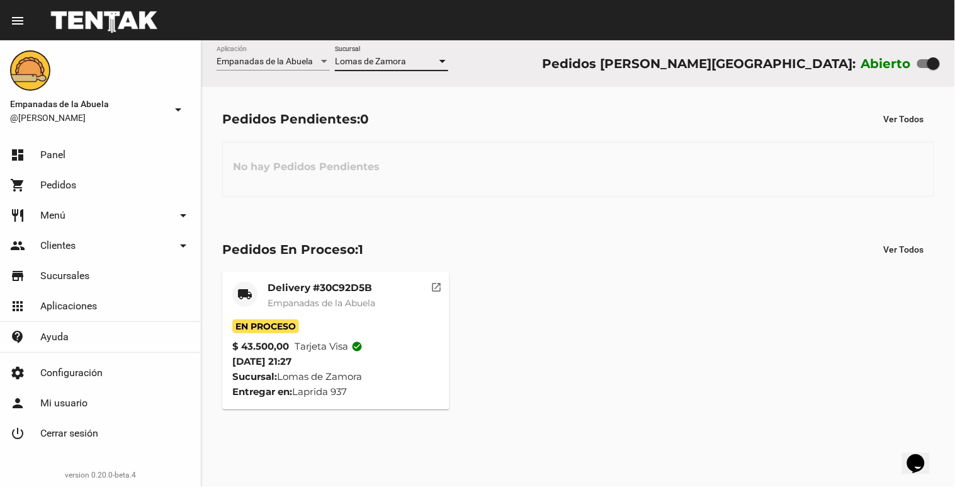
click at [430, 61] on div "Lomas de Zamora" at bounding box center [386, 62] width 102 height 10
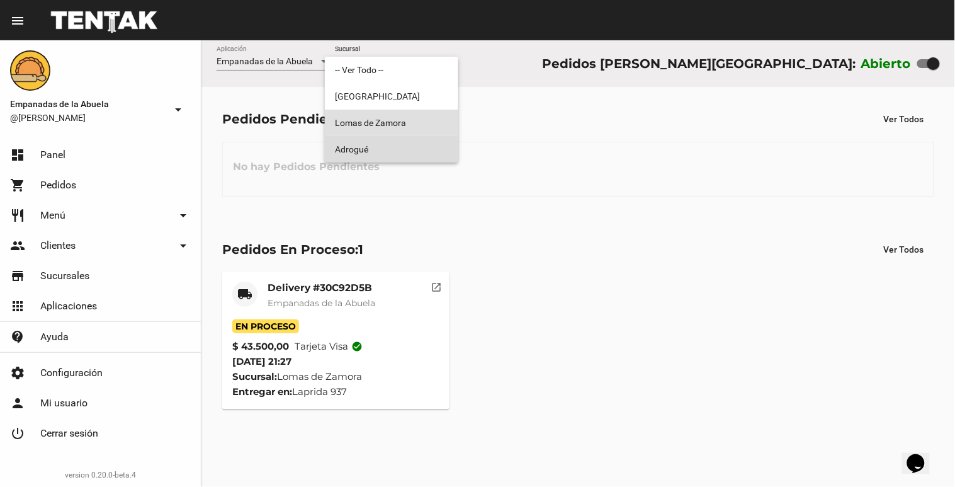
click at [416, 146] on span "Adrogué" at bounding box center [391, 149] width 113 height 26
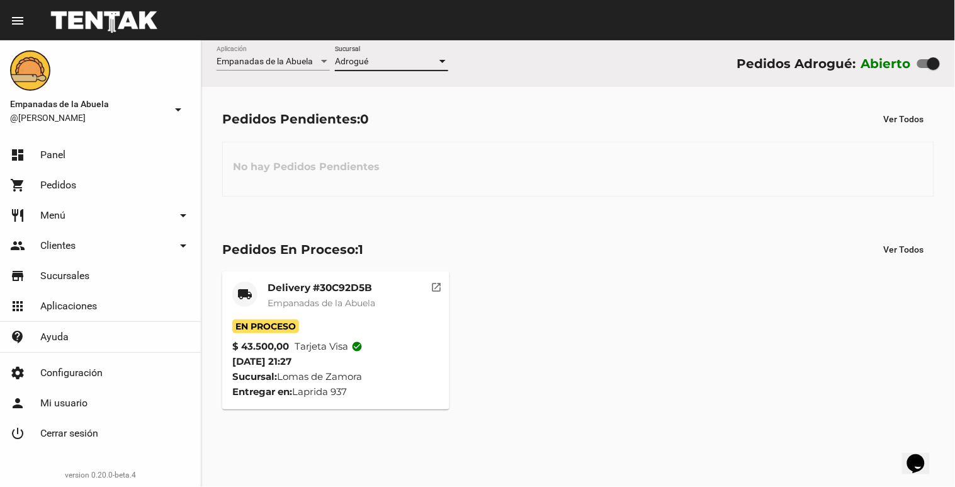
click at [424, 62] on div "Adrogué" at bounding box center [386, 62] width 102 height 10
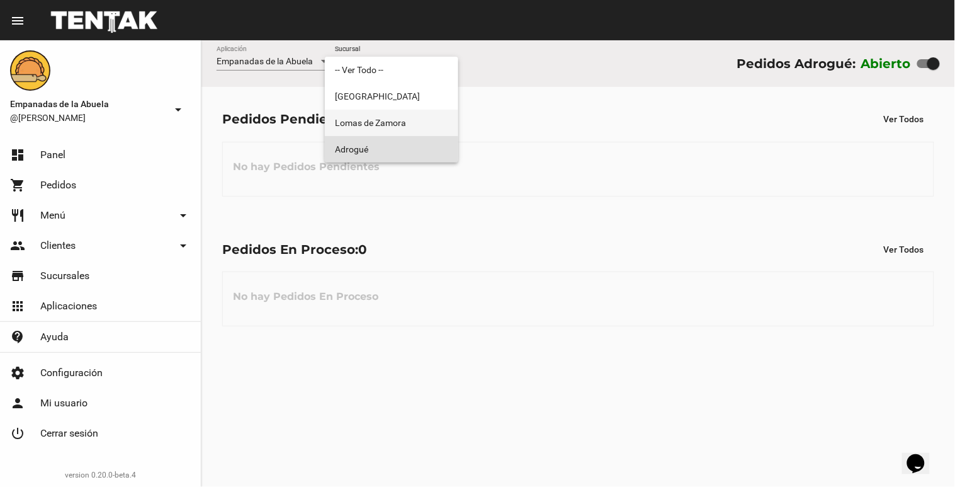
click at [402, 120] on span "Lomas de Zamora" at bounding box center [391, 123] width 113 height 26
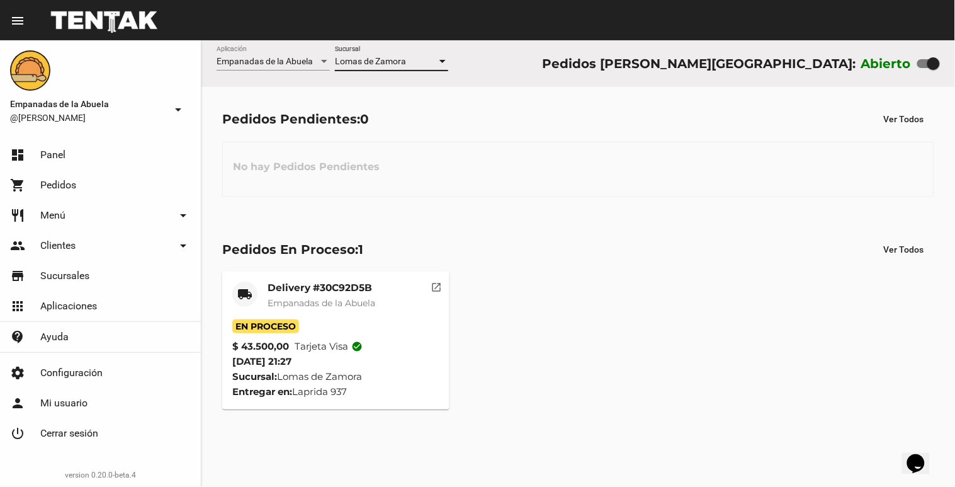
click at [932, 67] on div at bounding box center [934, 63] width 13 height 13
click at [924, 68] on input "checkbox" at bounding box center [923, 68] width 1 height 1
checkbox input "false"
